Goal: Find specific fact: Find specific page/section

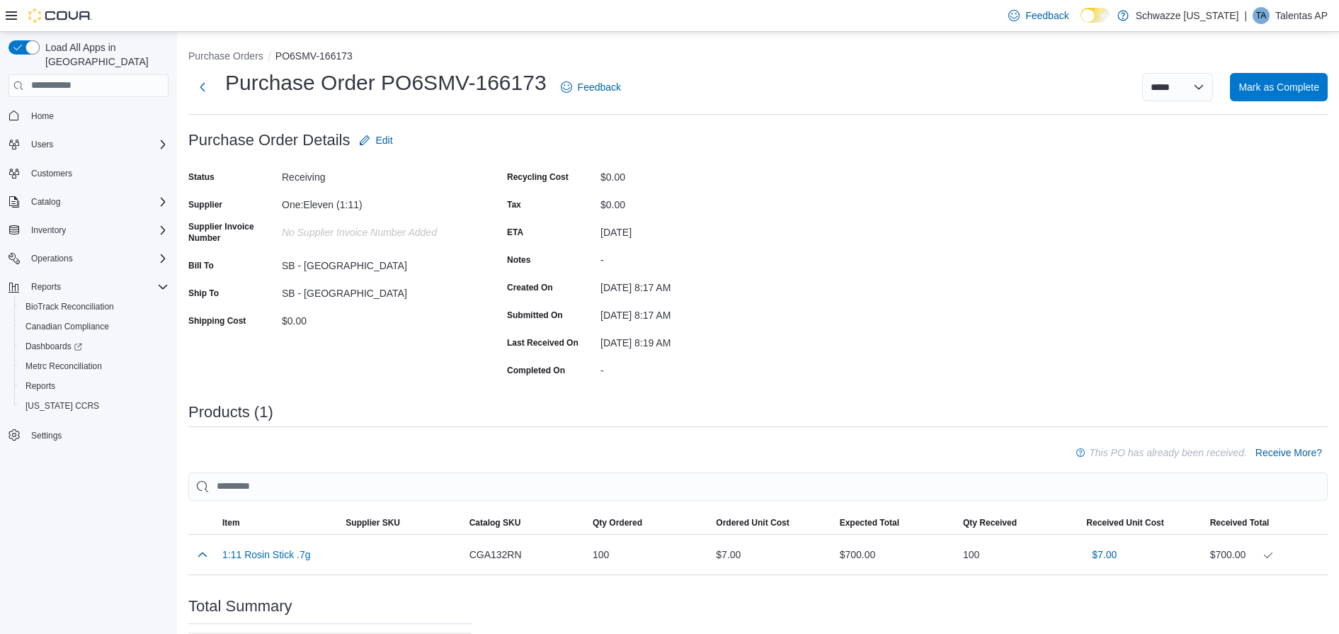
click at [280, 205] on div "Supplier One:Eleven (1:11)" at bounding box center [329, 204] width 283 height 22
drag, startPoint x: 285, startPoint y: 203, endPoint x: 363, endPoint y: 205, distance: 77.9
click at [363, 205] on div "One:Eleven (1:11)" at bounding box center [377, 201] width 190 height 17
copy div "One:Eleven (1:11)"
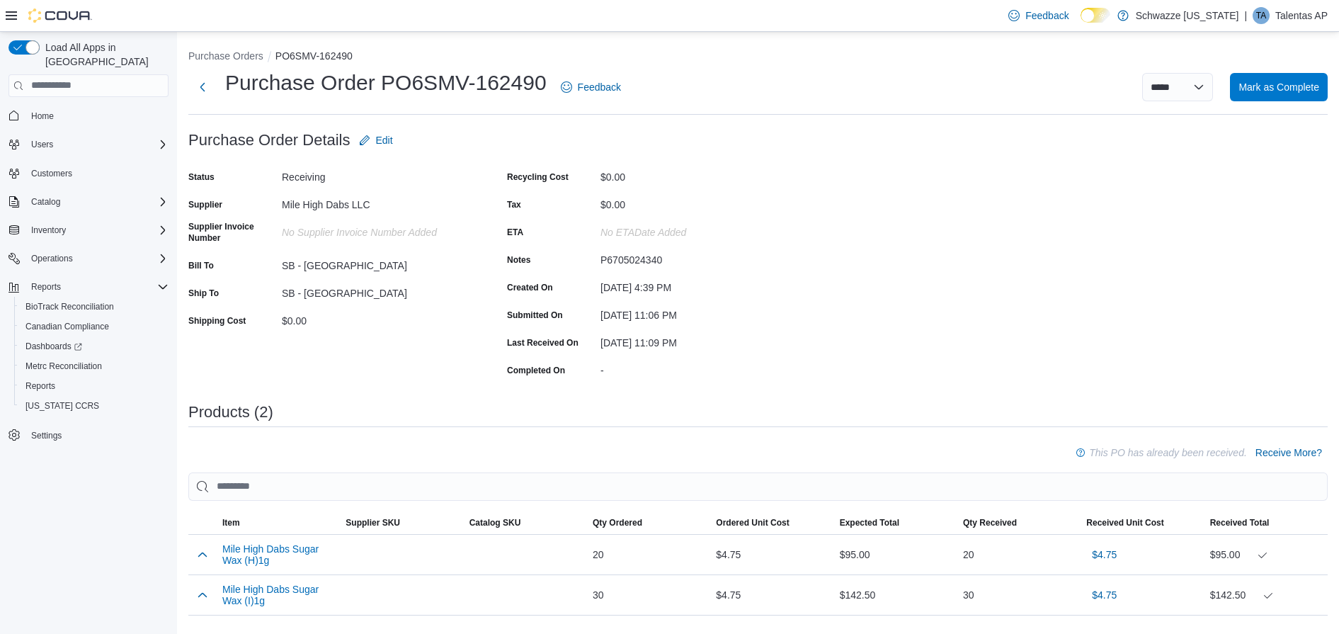
click at [637, 258] on div "P6705024340" at bounding box center [695, 257] width 190 height 17
copy div "P6705024340"
drag, startPoint x: 282, startPoint y: 202, endPoint x: 374, endPoint y: 201, distance: 91.3
click at [374, 201] on div "Mile High Dabs LLC" at bounding box center [377, 201] width 190 height 17
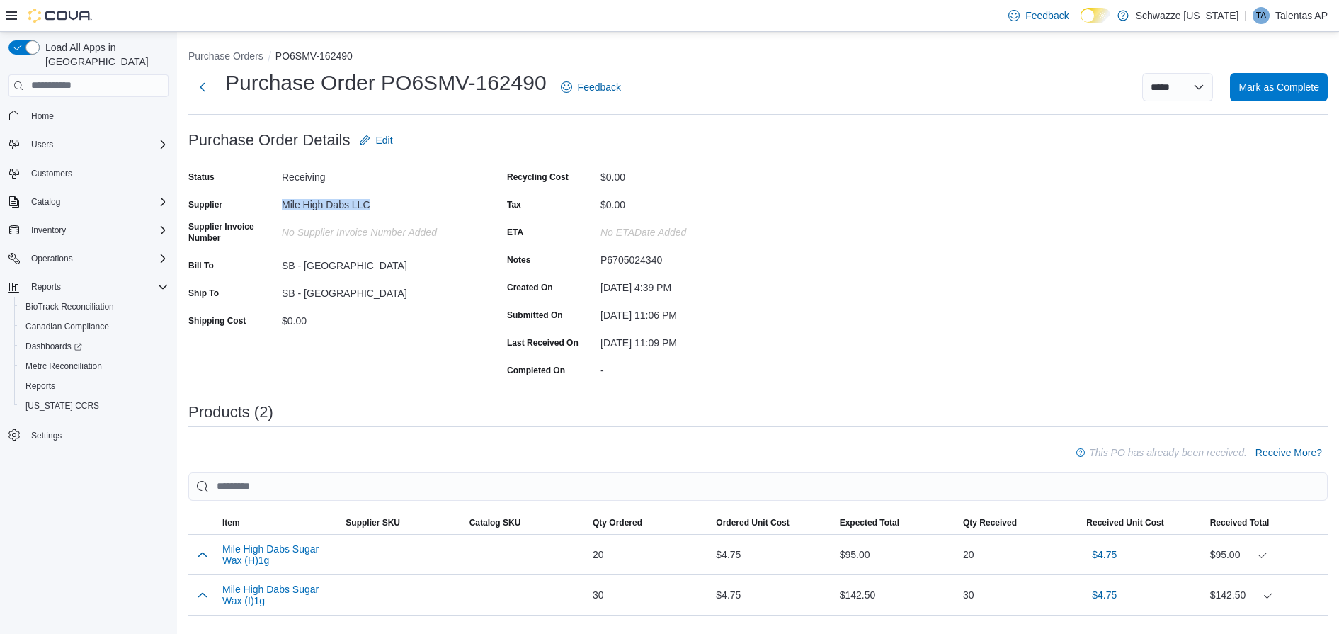
copy div "Mile High Dabs LLC"
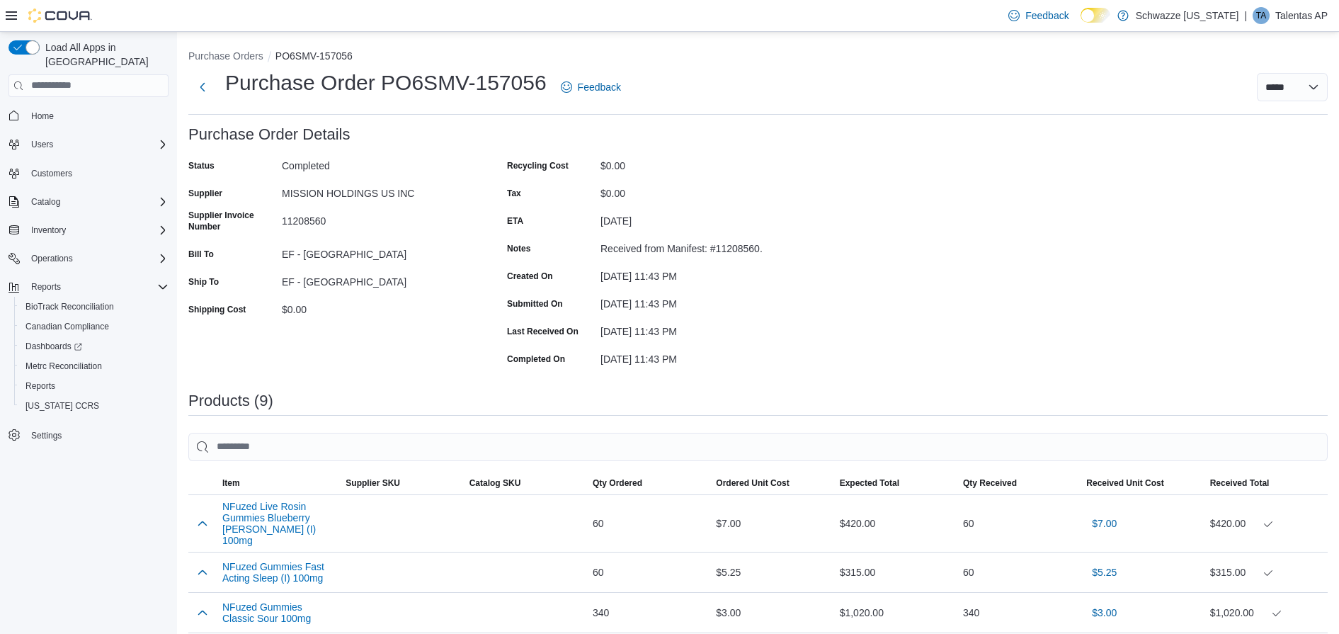
click at [285, 192] on div "MISSION HOLDINGS US INC" at bounding box center [377, 190] width 190 height 17
drag, startPoint x: 282, startPoint y: 192, endPoint x: 414, endPoint y: 192, distance: 132.4
click at [414, 192] on div "MISSION HOLDINGS US INC" at bounding box center [377, 190] width 190 height 17
copy div "MISSION HOLDINGS US INC"
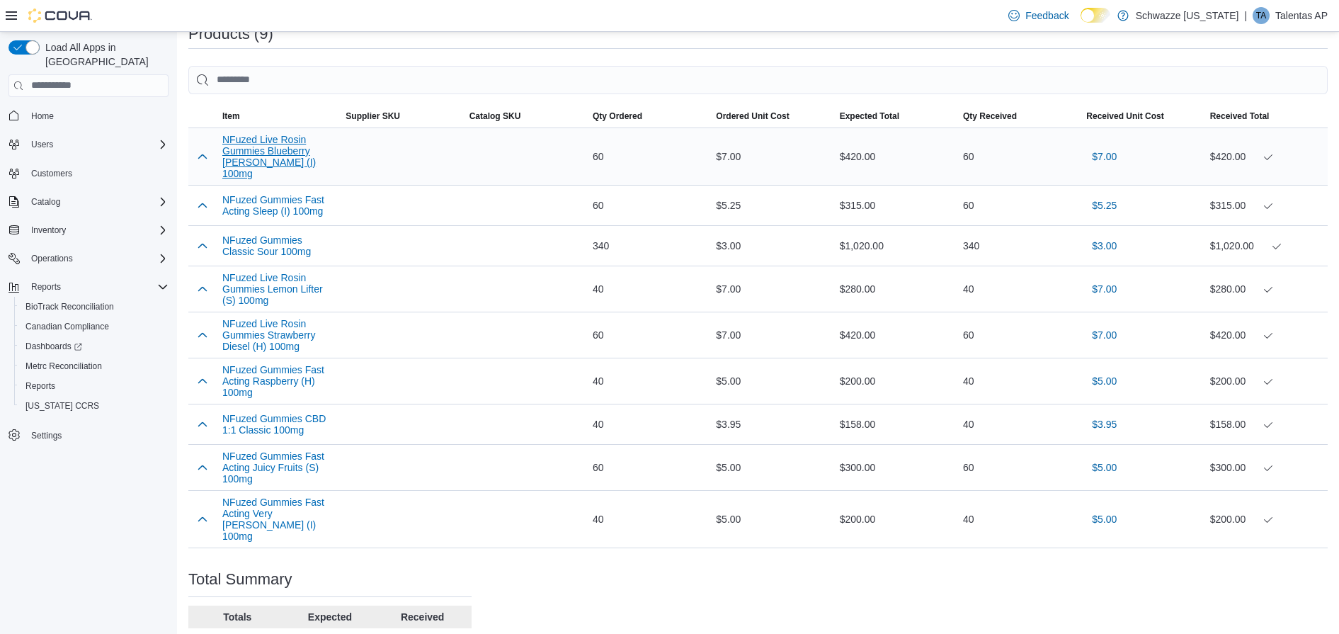
scroll to position [461, 0]
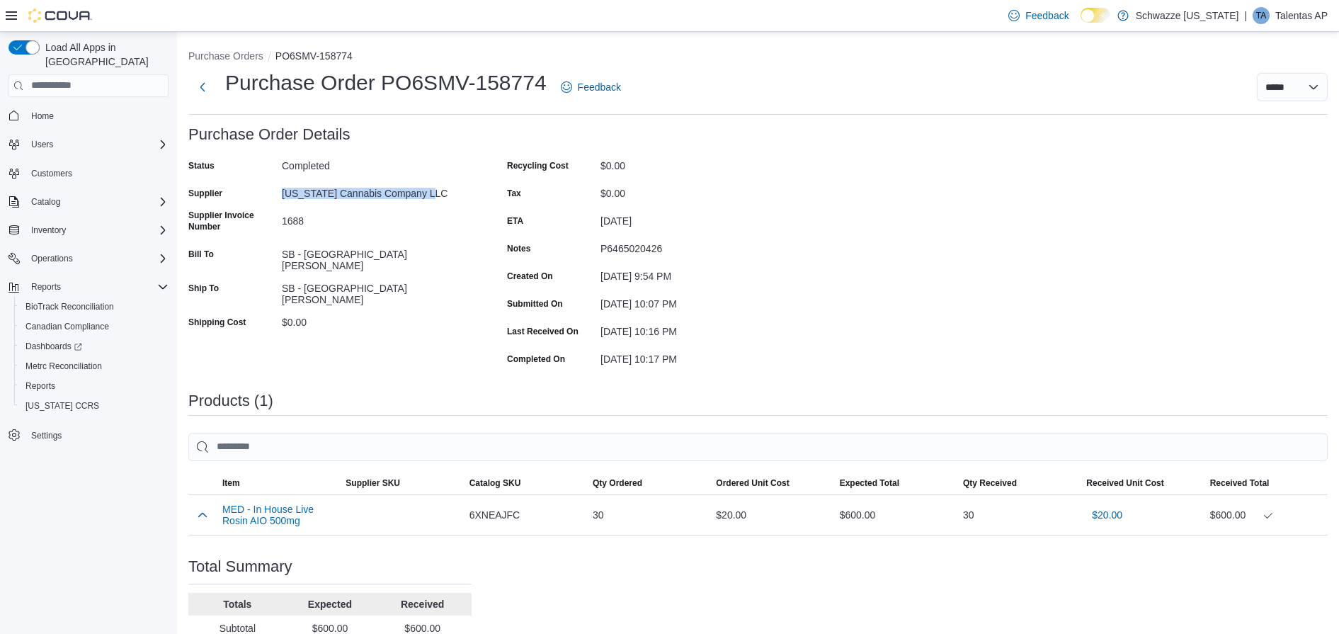
drag, startPoint x: 283, startPoint y: 195, endPoint x: 433, endPoint y: 196, distance: 149.4
click at [433, 196] on div "[US_STATE] Cannabis Company LLC" at bounding box center [377, 190] width 190 height 17
copy div "Colorado Cannabis Company LLC"
